Goal: Navigation & Orientation: Find specific page/section

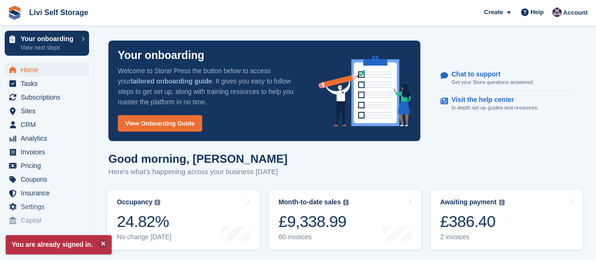
scroll to position [141, 0]
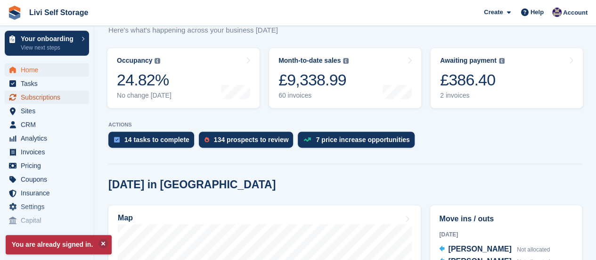
click at [45, 98] on span "Subscriptions" at bounding box center [49, 96] width 57 height 13
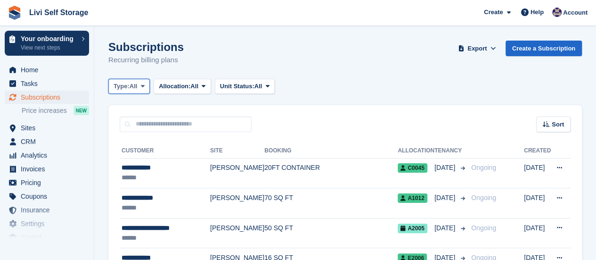
click at [141, 85] on span at bounding box center [143, 86] width 8 height 8
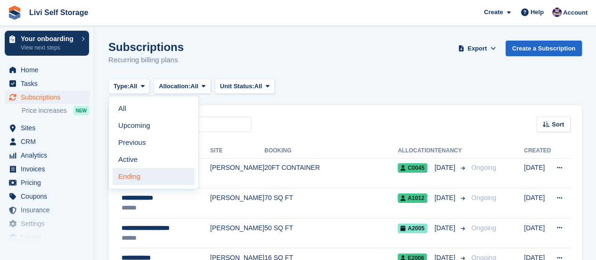
click at [131, 177] on link "Ending" at bounding box center [154, 176] width 82 height 17
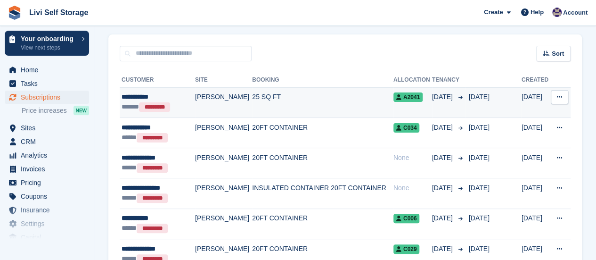
scroll to position [47, 0]
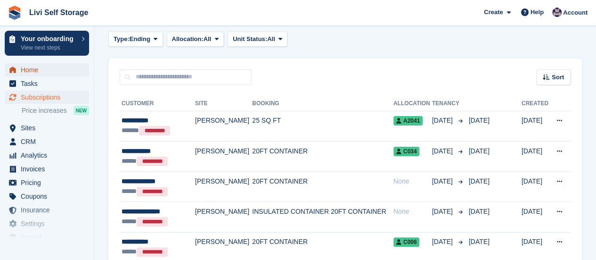
click at [39, 73] on span "Home" at bounding box center [49, 69] width 57 height 13
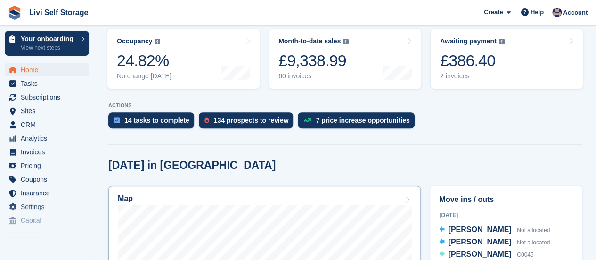
scroll to position [141, 0]
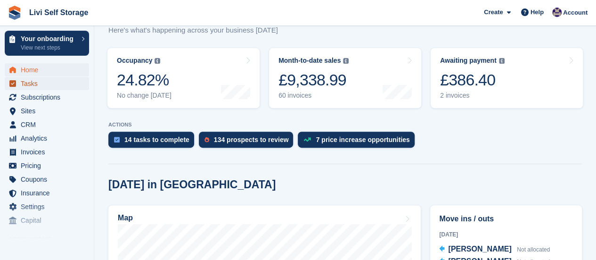
click at [31, 84] on span "Tasks" at bounding box center [49, 83] width 57 height 13
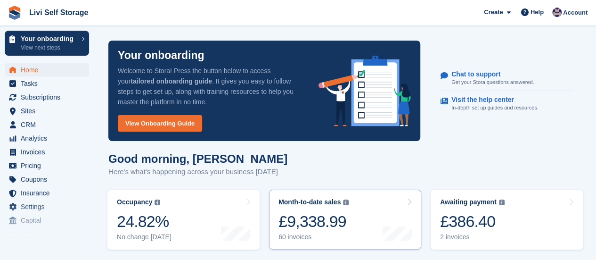
scroll to position [94, 0]
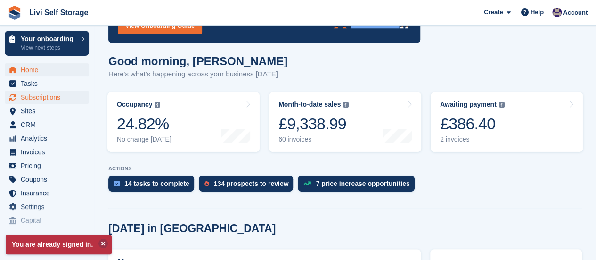
scroll to position [94, 0]
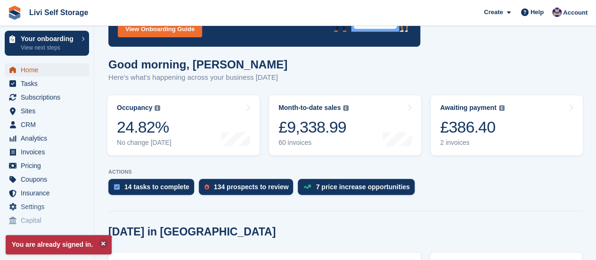
click at [38, 71] on span "Home" at bounding box center [49, 69] width 57 height 13
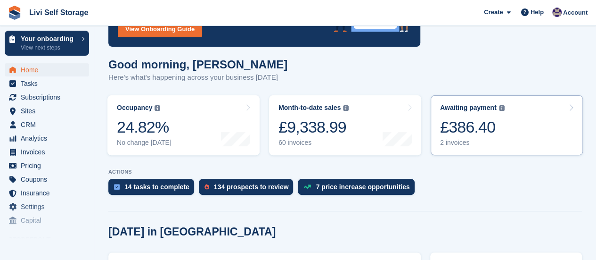
click at [445, 143] on div "2 invoices" at bounding box center [472, 142] width 65 height 8
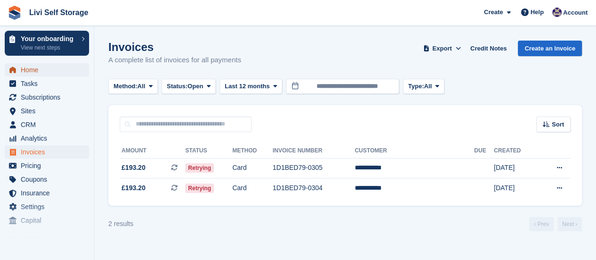
click at [33, 70] on span "Home" at bounding box center [49, 69] width 57 height 13
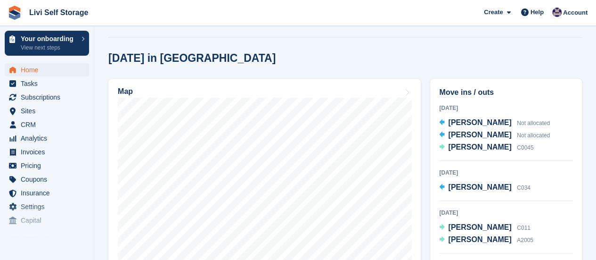
scroll to position [283, 0]
